Goal: Find contact information: Find contact information

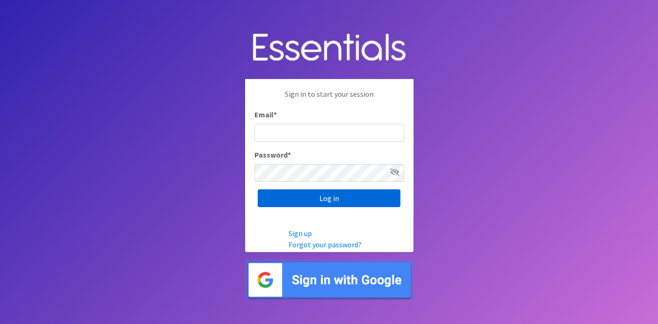
type input "deb@villagediaperbank.org"
click at [319, 198] on input "Log in" at bounding box center [329, 198] width 143 height 18
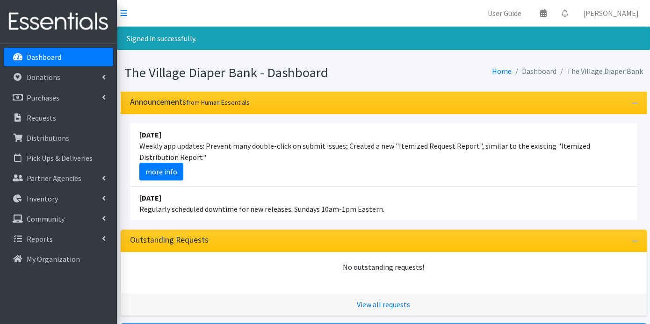
scroll to position [175, 0]
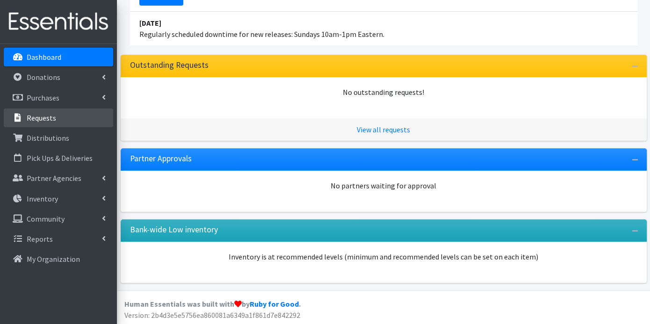
click at [32, 114] on p "Requests" at bounding box center [41, 117] width 29 height 9
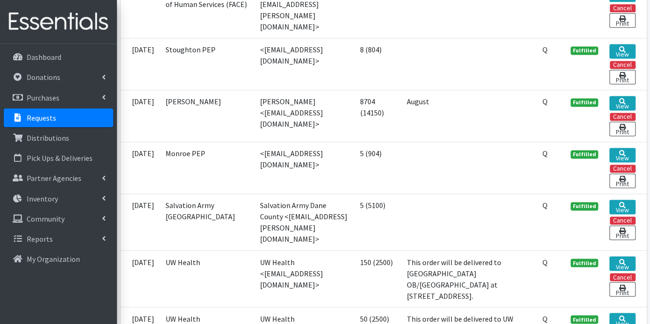
scroll to position [623, 0]
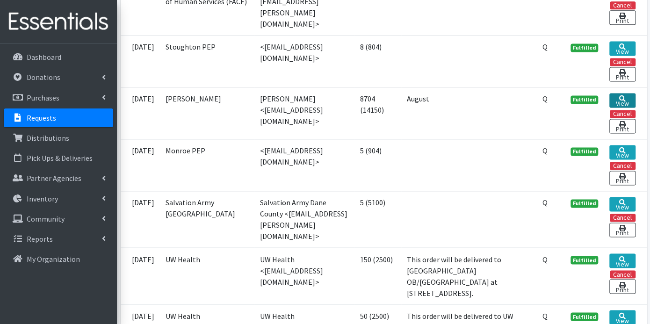
click at [620, 102] on icon at bounding box center [622, 98] width 7 height 7
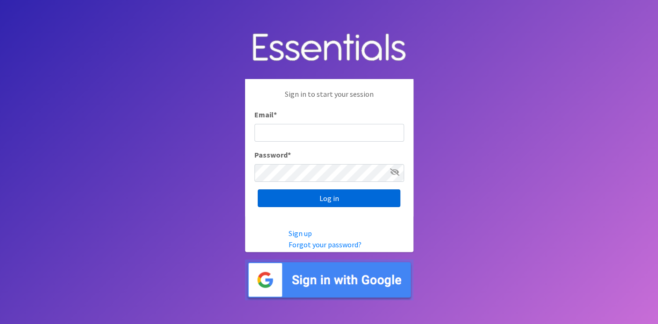
type input "[EMAIL_ADDRESS][DOMAIN_NAME]"
click at [294, 198] on input "Log in" at bounding box center [329, 198] width 143 height 18
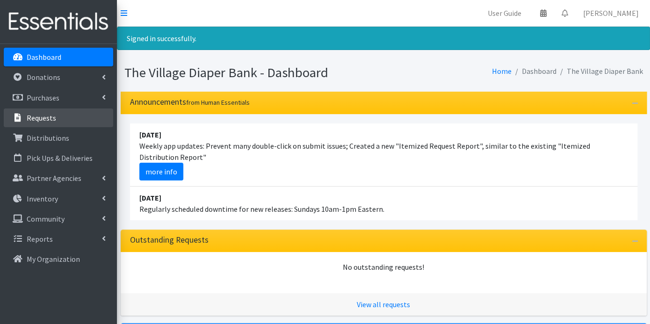
click at [53, 119] on p "Requests" at bounding box center [41, 117] width 29 height 9
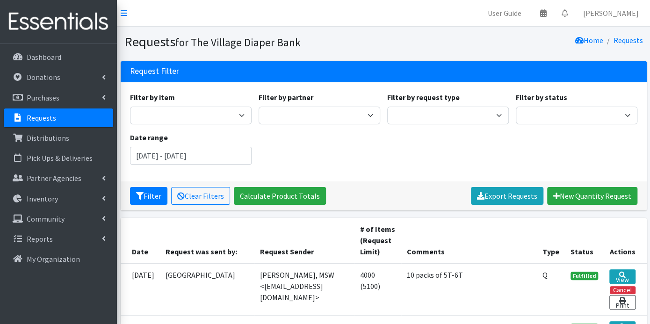
drag, startPoint x: 247, startPoint y: 284, endPoint x: 351, endPoint y: 284, distance: 104.3
click at [351, 284] on td "[PERSON_NAME], MSW <[EMAIL_ADDRESS][DOMAIN_NAME]>" at bounding box center [304, 289] width 100 height 52
copy td "<[EMAIL_ADDRESS][DOMAIN_NAME]"
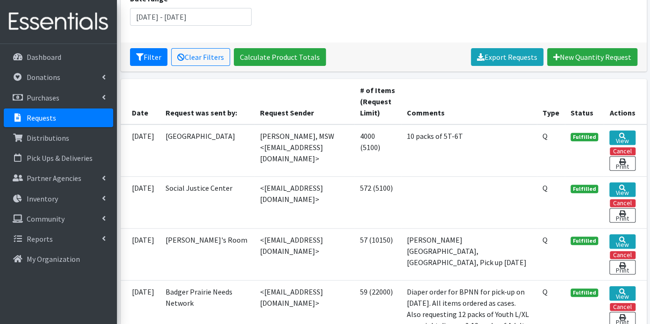
scroll to position [156, 0]
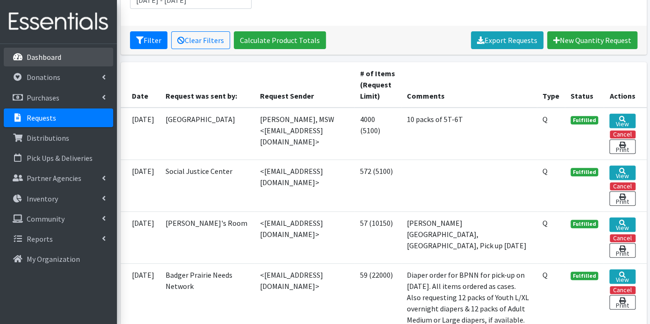
click at [51, 56] on p "Dashboard" at bounding box center [44, 56] width 35 height 9
